Goal: Navigation & Orientation: Find specific page/section

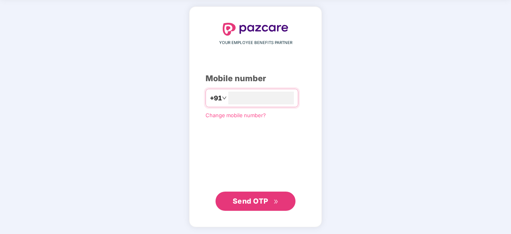
type input "**********"
click at [273, 194] on button "Send OTP" at bounding box center [256, 200] width 80 height 19
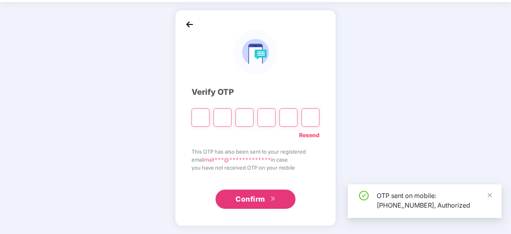
scroll to position [26, 0]
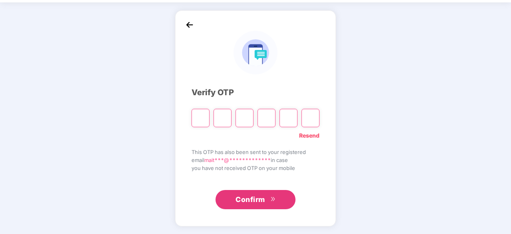
type input "*"
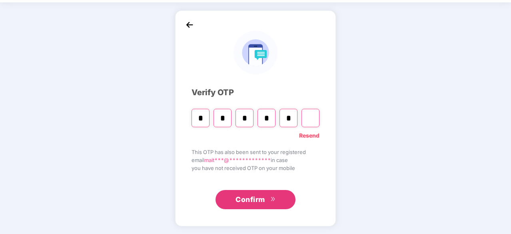
type input "*"
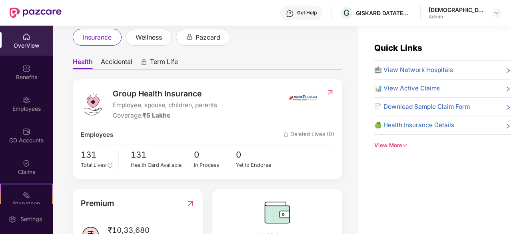
scroll to position [0, 0]
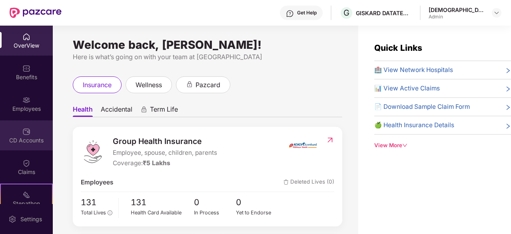
click at [13, 132] on div "CD Accounts" at bounding box center [26, 135] width 53 height 30
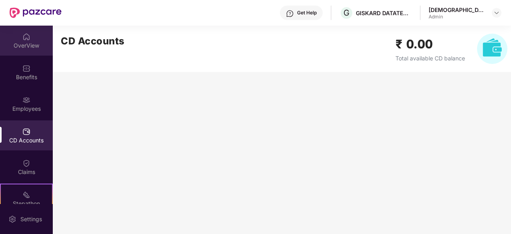
click at [31, 44] on div "OverView" at bounding box center [26, 46] width 53 height 8
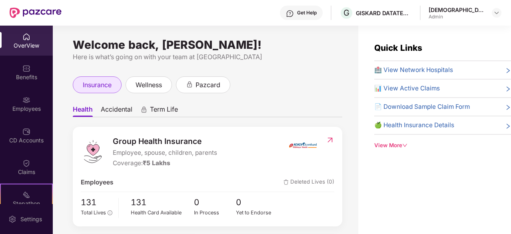
click at [116, 92] on div "insurance" at bounding box center [97, 84] width 49 height 17
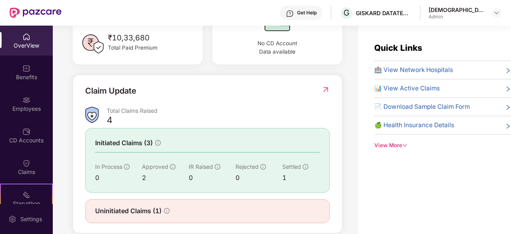
scroll to position [259, 0]
